Goal: Information Seeking & Learning: Learn about a topic

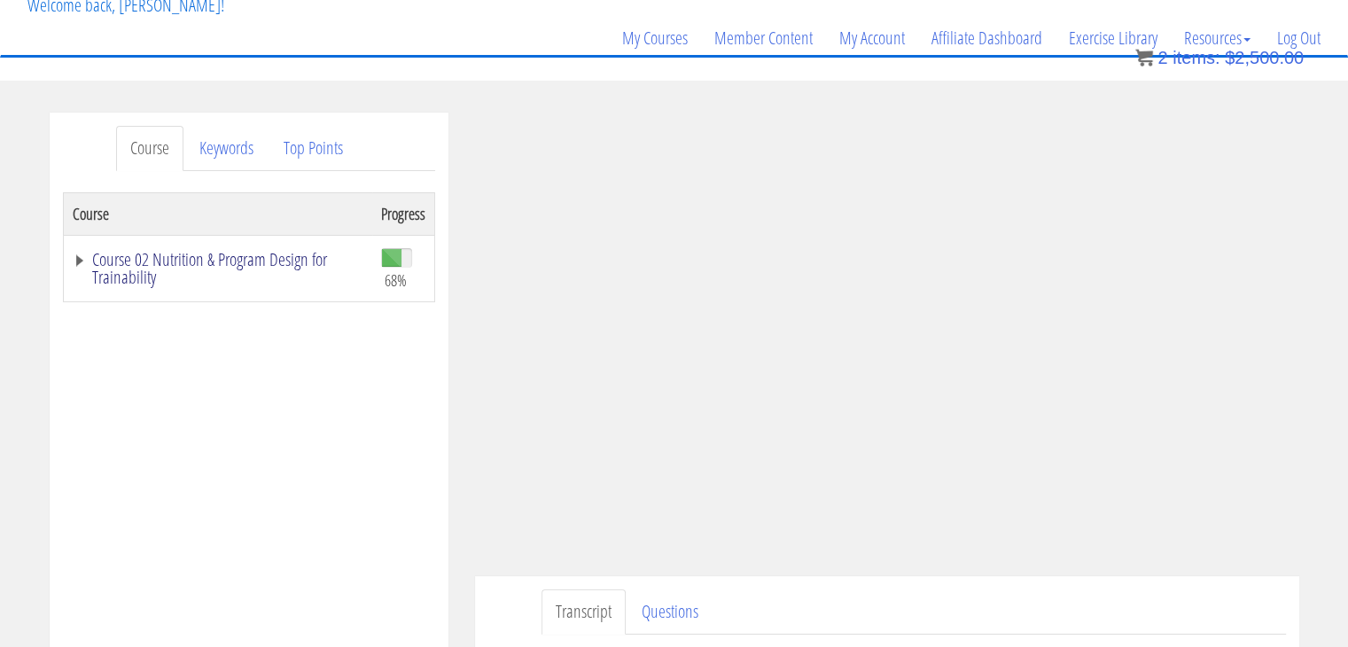
click at [198, 263] on link "Course 02 Nutrition & Program Design for Trainability" at bounding box center [218, 268] width 291 height 35
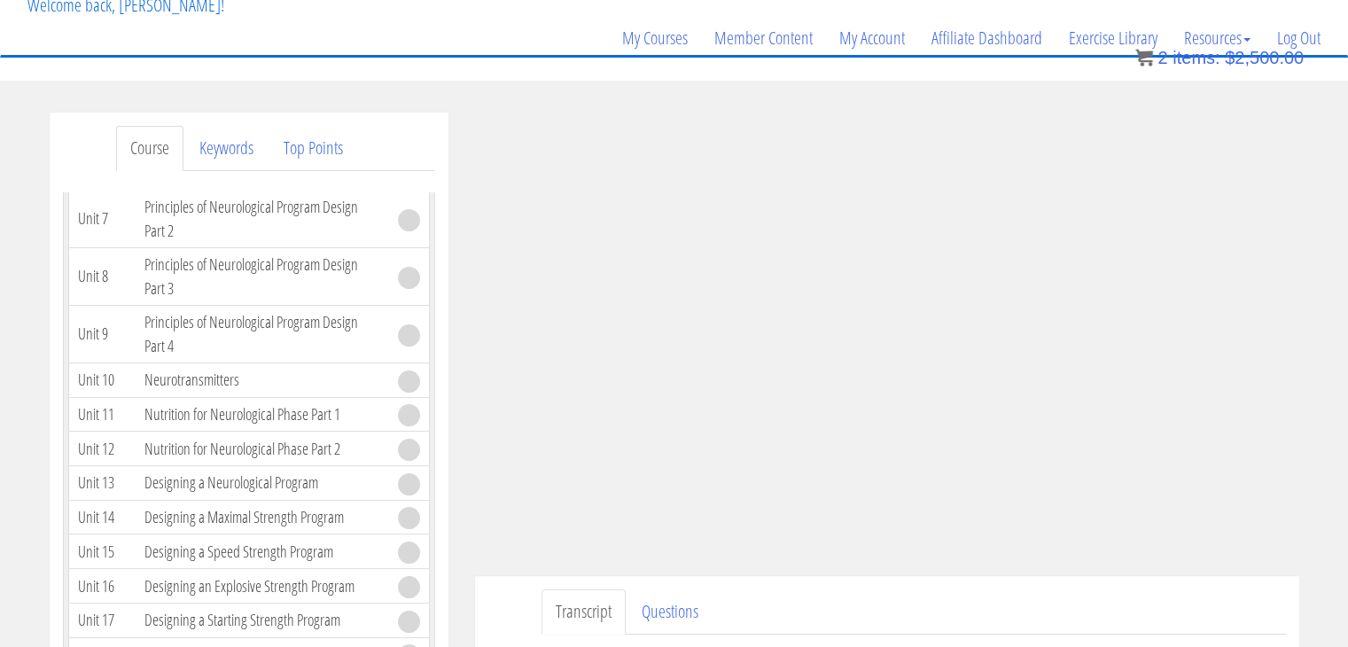
click at [252, 247] on td "Principles of Neurological Program Design Part 2" at bounding box center [263, 219] width 254 height 58
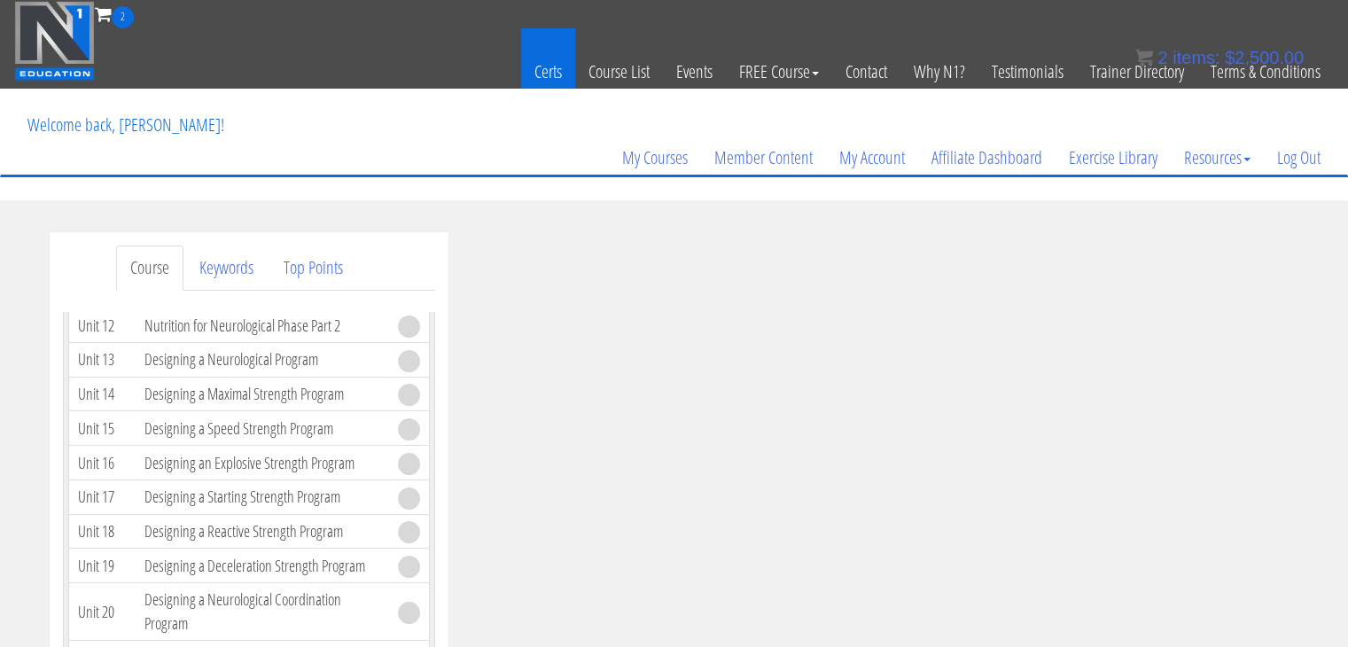
click at [553, 71] on link "Certs" at bounding box center [548, 71] width 54 height 87
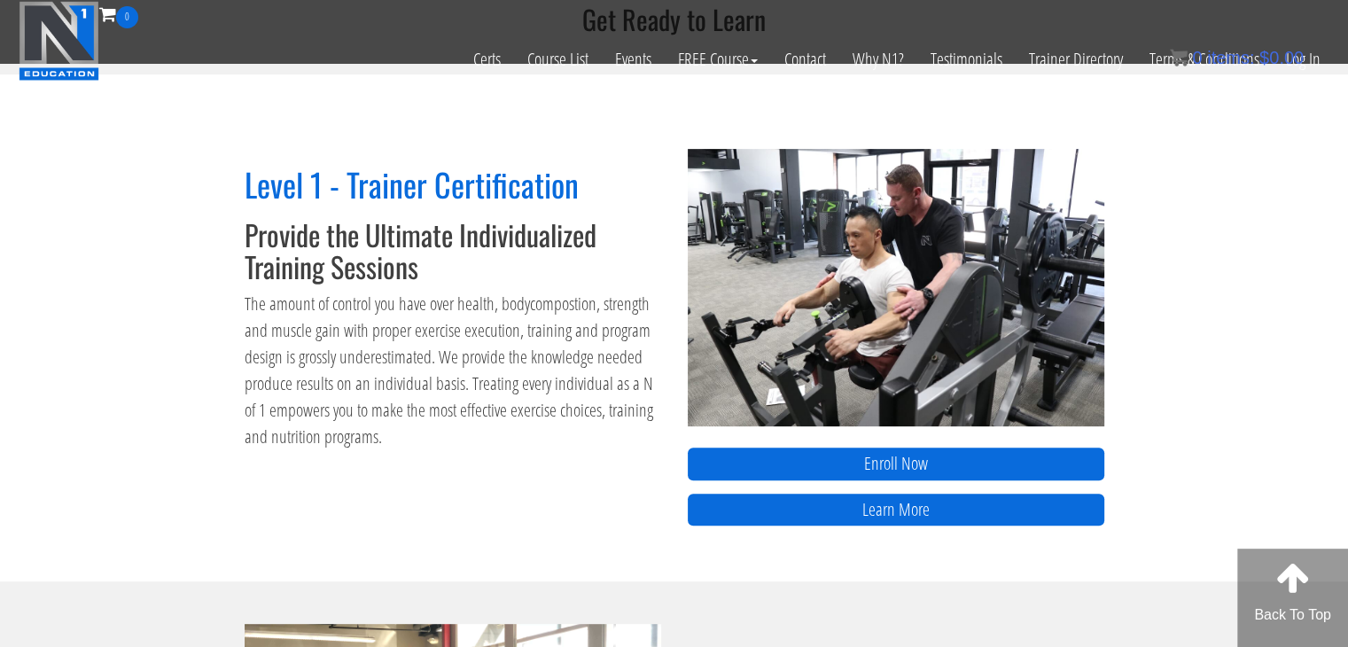
scroll to position [652, 0]
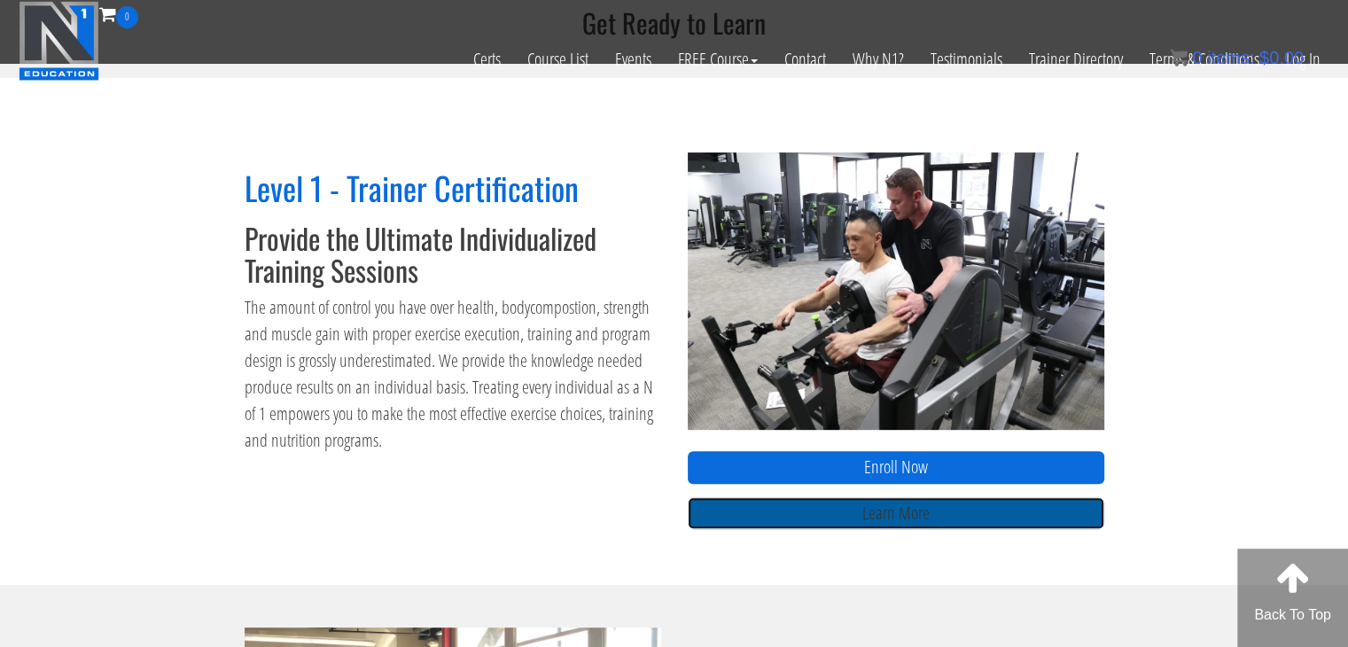
click at [820, 515] on link "Learn More" at bounding box center [896, 513] width 417 height 33
